Goal: Navigation & Orientation: Find specific page/section

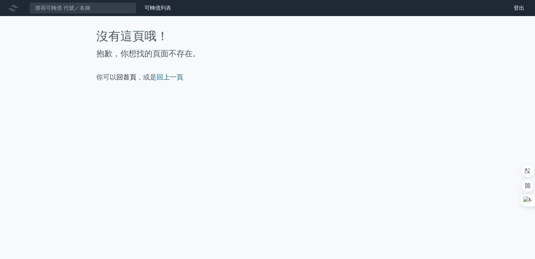
click at [128, 78] on link "回首頁" at bounding box center [126, 77] width 20 height 8
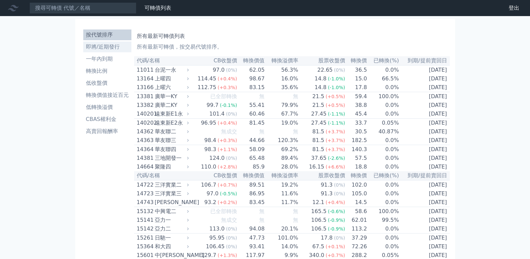
click at [95, 47] on li "即將/近期發行" at bounding box center [107, 47] width 48 height 8
